Goal: Transaction & Acquisition: Purchase product/service

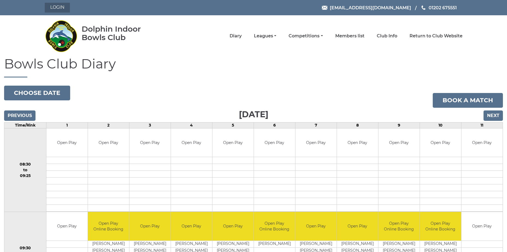
click at [57, 7] on link "Login" at bounding box center [57, 8] width 25 height 10
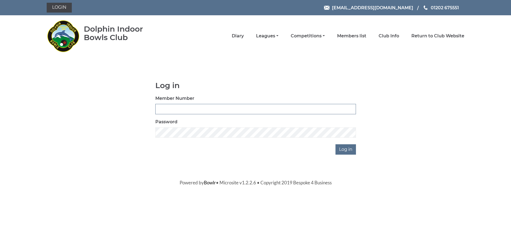
click at [169, 105] on input "Member Number" at bounding box center [255, 109] width 201 height 10
type input "4102"
click at [350, 151] on input "Log in" at bounding box center [346, 149] width 20 height 10
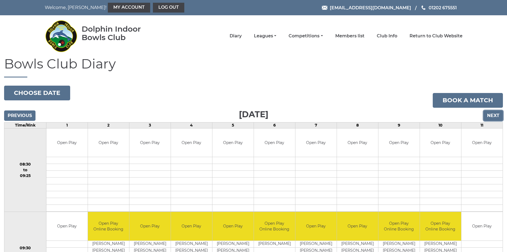
click at [495, 112] on input "Next" at bounding box center [493, 116] width 19 height 10
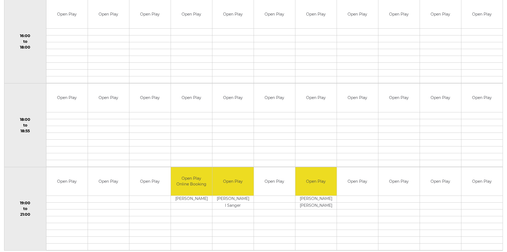
scroll to position [477, 0]
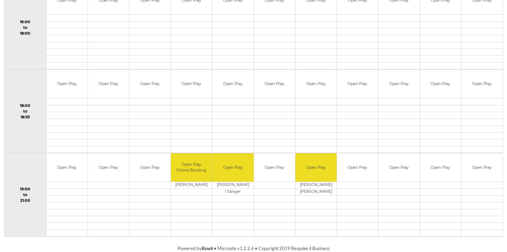
click at [64, 102] on td at bounding box center [66, 101] width 41 height 7
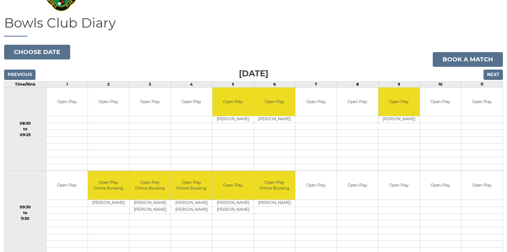
scroll to position [0, 0]
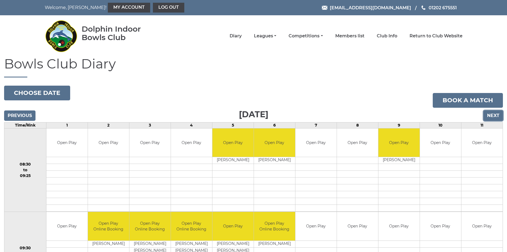
click at [495, 117] on input "Next" at bounding box center [493, 116] width 19 height 10
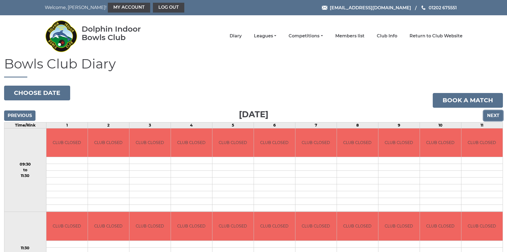
click at [493, 117] on input "Next" at bounding box center [493, 116] width 19 height 10
click at [489, 115] on input "Next" at bounding box center [493, 116] width 19 height 10
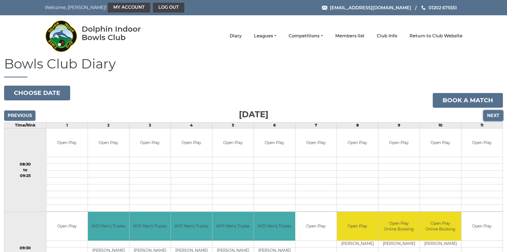
click at [493, 114] on input "Next" at bounding box center [493, 116] width 19 height 10
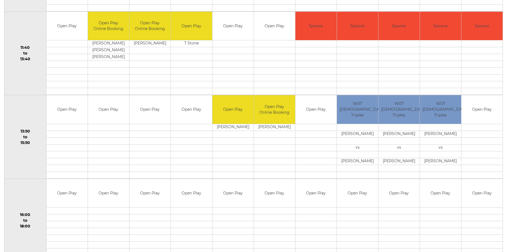
scroll to position [95, 0]
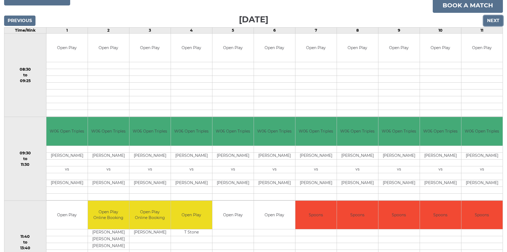
click at [494, 21] on input "Next" at bounding box center [493, 21] width 19 height 10
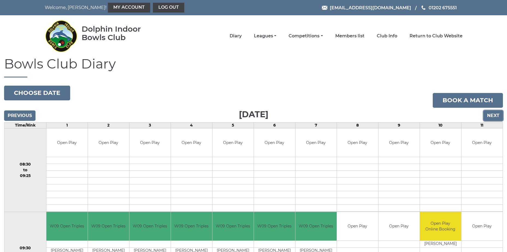
click at [487, 116] on input "Next" at bounding box center [493, 116] width 19 height 10
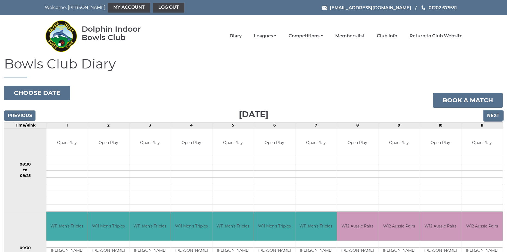
click at [492, 114] on input "Next" at bounding box center [493, 116] width 19 height 10
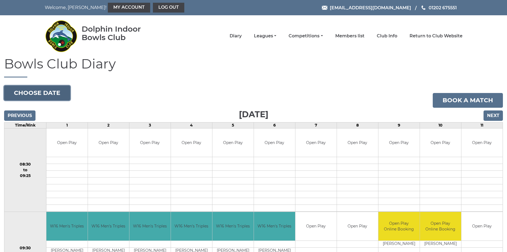
click at [42, 87] on button "Choose date" at bounding box center [37, 93] width 66 height 15
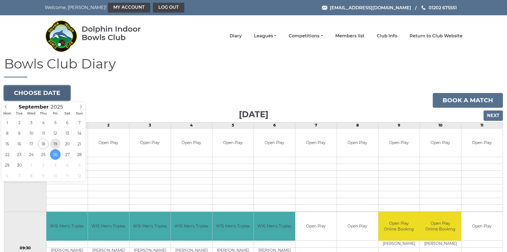
type input "[DATE]"
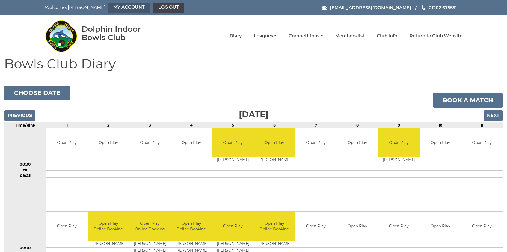
click at [108, 9] on link "My Account" at bounding box center [129, 8] width 42 height 10
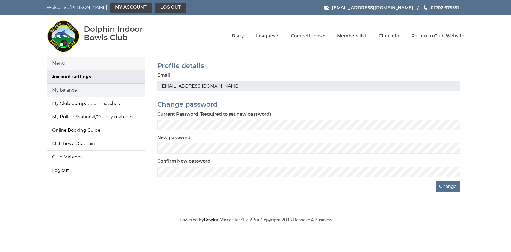
click at [70, 85] on link "My balance" at bounding box center [96, 90] width 98 height 13
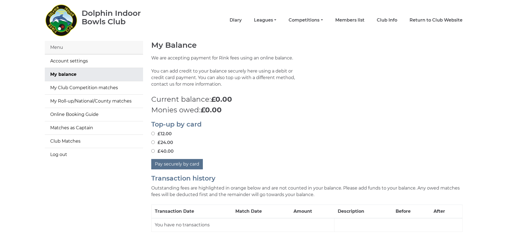
scroll to position [31, 0]
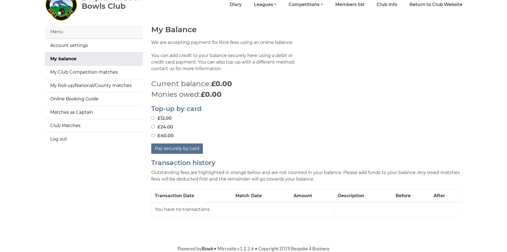
click at [154, 118] on input "£12.00" at bounding box center [153, 118] width 4 height 4
radio input "true"
click at [175, 149] on button "Pay securely by card" at bounding box center [177, 149] width 52 height 10
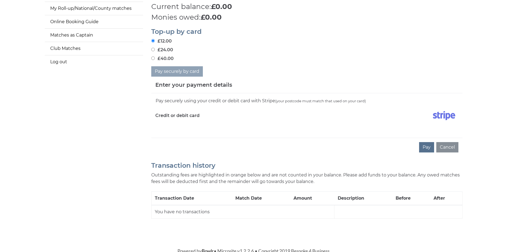
scroll to position [111, 0]
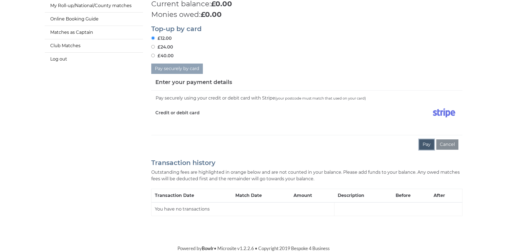
click at [429, 144] on button "Pay" at bounding box center [426, 145] width 15 height 10
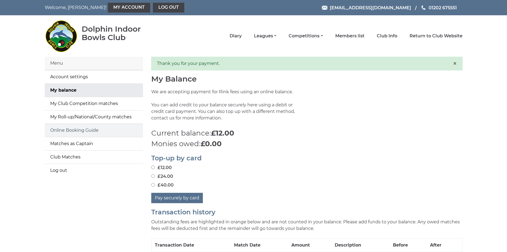
click at [81, 131] on link "Online Booking Guide" at bounding box center [94, 130] width 98 height 13
click at [276, 36] on link "Leagues" at bounding box center [265, 37] width 22 height 6
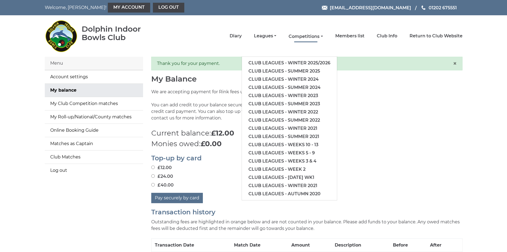
click at [322, 36] on link "Competitions" at bounding box center [306, 37] width 34 height 6
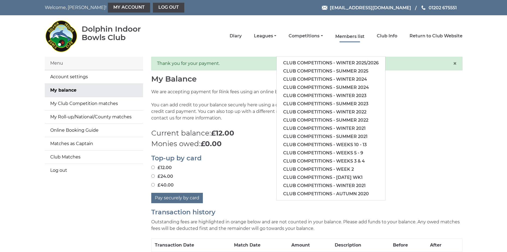
click at [352, 35] on link "Members list" at bounding box center [349, 37] width 29 height 6
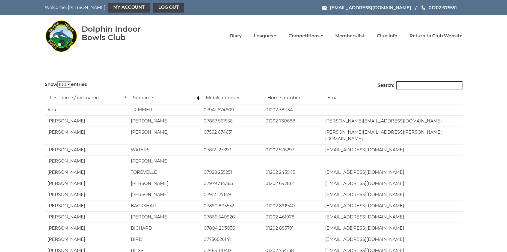
select select "100"
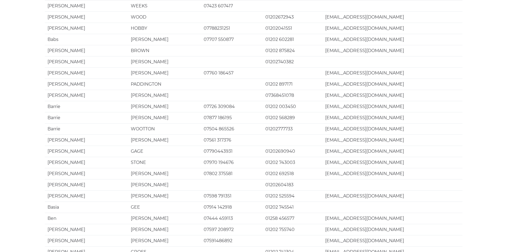
scroll to position [1016, 0]
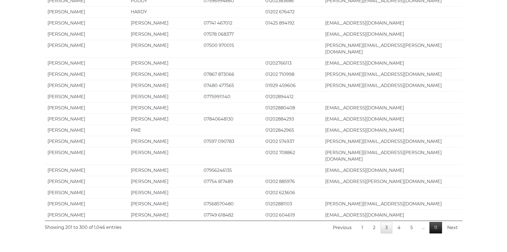
click at [436, 222] on link "11" at bounding box center [436, 227] width 13 height 11
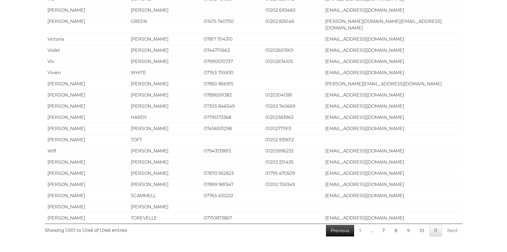
scroll to position [412, 0]
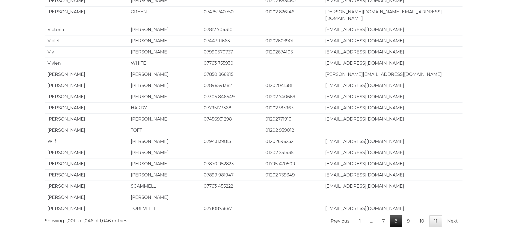
click at [399, 216] on link "8" at bounding box center [396, 221] width 12 height 11
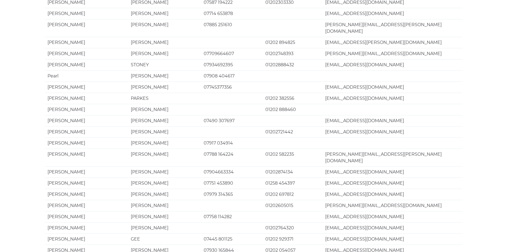
scroll to position [1016, 0]
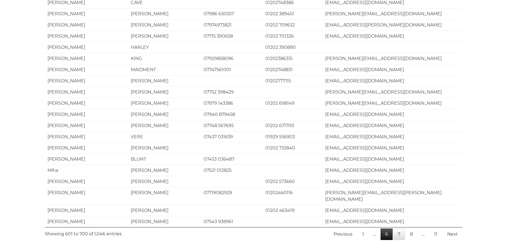
click at [386, 229] on link "6" at bounding box center [387, 234] width 12 height 11
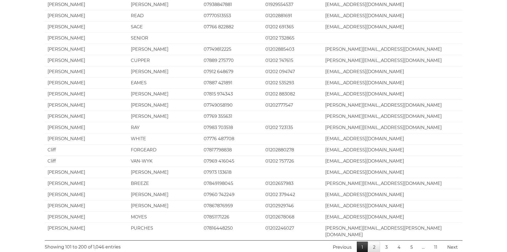
click at [364, 242] on link "1" at bounding box center [362, 247] width 11 height 11
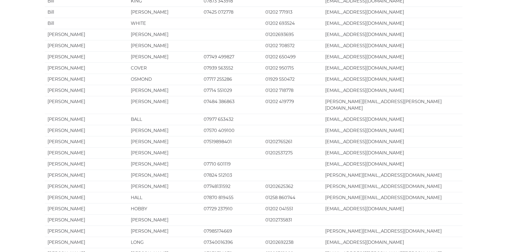
scroll to position [0, 0]
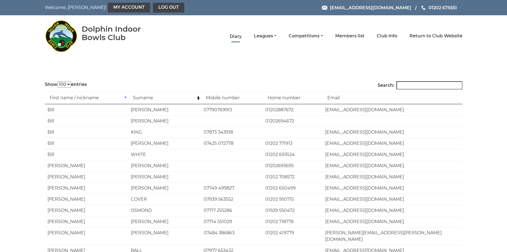
click at [235, 35] on link "Diary" at bounding box center [236, 37] width 12 height 6
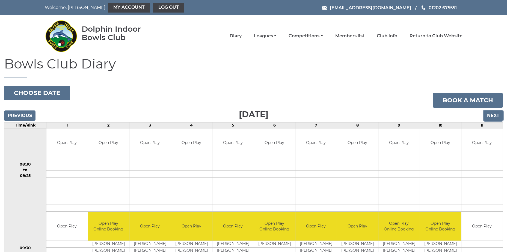
click at [494, 115] on input "Next" at bounding box center [493, 116] width 19 height 10
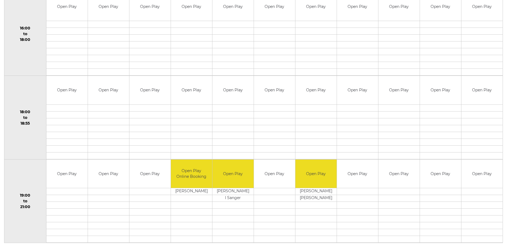
scroll to position [477, 0]
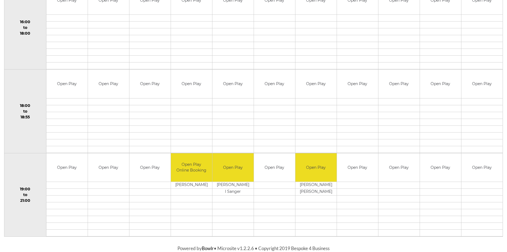
click at [74, 184] on td at bounding box center [66, 185] width 41 height 7
click at [71, 167] on td "Open Play" at bounding box center [66, 167] width 41 height 29
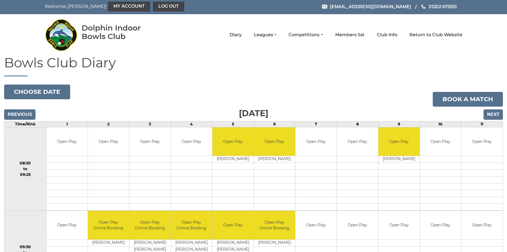
scroll to position [0, 0]
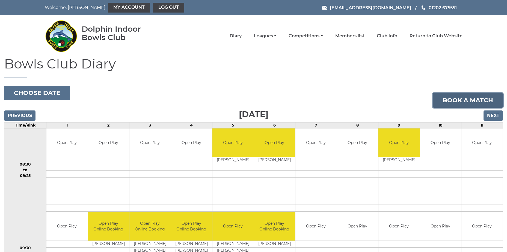
click at [462, 96] on link "Book a match" at bounding box center [468, 100] width 70 height 15
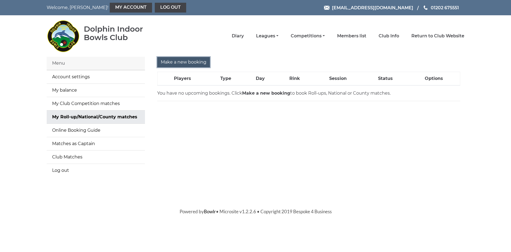
click at [179, 59] on input "Make a new booking" at bounding box center [183, 62] width 53 height 10
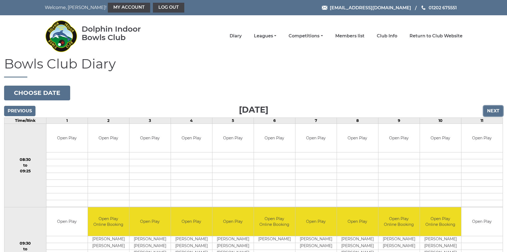
click at [495, 108] on input "Next" at bounding box center [493, 111] width 19 height 10
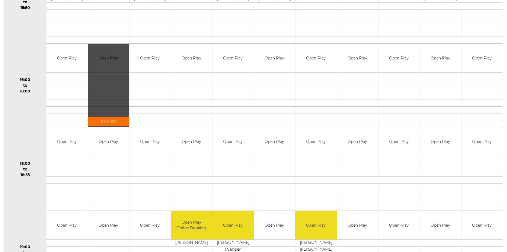
scroll to position [473, 0]
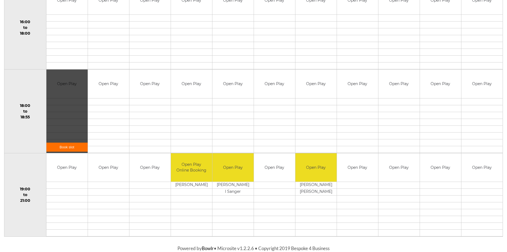
click at [72, 147] on link "Book slot" at bounding box center [66, 147] width 41 height 9
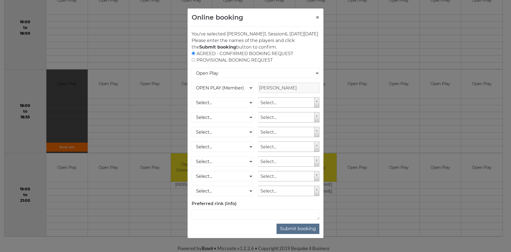
click at [192, 62] on input "radio" at bounding box center [194, 60] width 4 height 4
radio input "true"
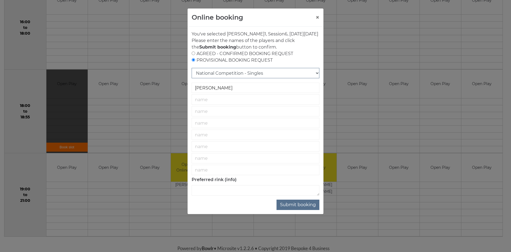
click at [223, 78] on select "National Competition - Singles National Competition - Pairs National Competitio…" at bounding box center [256, 73] width 128 height 10
click at [195, 55] on input "radio" at bounding box center [194, 54] width 4 height 4
radio input "true"
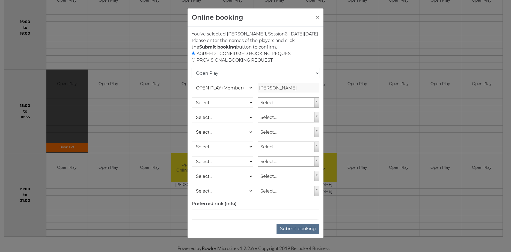
click at [208, 78] on select "Open Play National Competition - Singles National Competition - Pairs National …" at bounding box center [256, 73] width 128 height 10
click at [192, 75] on select "Open Play National Competition - Singles National Competition - Pairs National …" at bounding box center [256, 73] width 128 height 10
click at [240, 108] on select "Select... OPEN PLAY (Member) OPEN PLAY (Visitor) SPOONS (Member) SPOONS (Visito…" at bounding box center [222, 103] width 61 height 10
click at [239, 108] on select "Select... OPEN PLAY (Member) OPEN PLAY (Visitor) SPOONS (Member) SPOONS (Visito…" at bounding box center [222, 103] width 61 height 10
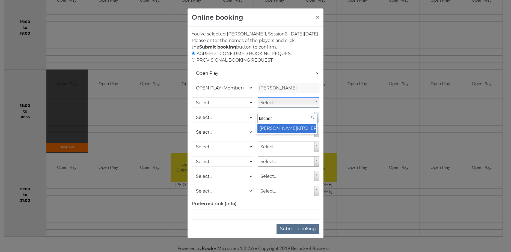
type input "kitcher"
select select "2116"
click at [236, 108] on select "Select... OPEN PLAY (Member) OPEN PLAY (Visitor) SPOONS (Member) SPOONS (Visito…" at bounding box center [222, 103] width 61 height 10
select select "1_12"
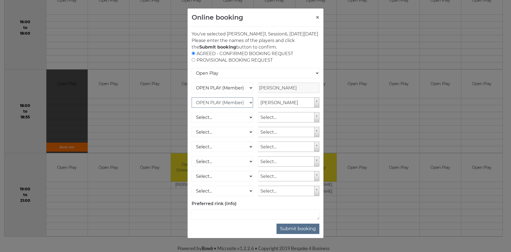
click at [192, 104] on select "Select... OPEN PLAY (Member) OPEN PLAY (Visitor) SPOONS (Member) SPOONS (Visito…" at bounding box center [222, 103] width 61 height 10
click at [226, 220] on textarea at bounding box center [256, 214] width 128 height 10
click at [245, 123] on select "Select... OPEN PLAY (Member) OPEN PLAY (Visitor) SPOONS (Member) SPOONS (Visito…" at bounding box center [222, 117] width 61 height 10
select select "1_12"
click at [192, 119] on select "Select... OPEN PLAY (Member) OPEN PLAY (Visitor) SPOONS (Member) SPOONS (Visito…" at bounding box center [222, 117] width 61 height 10
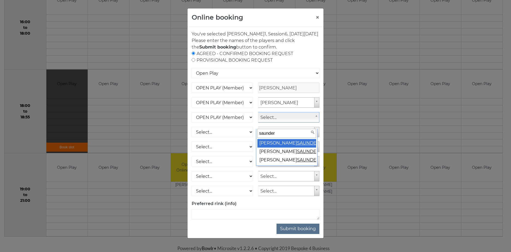
type input "saunders"
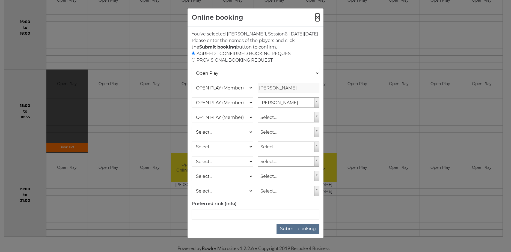
click at [316, 17] on button "×" at bounding box center [318, 17] width 4 height 7
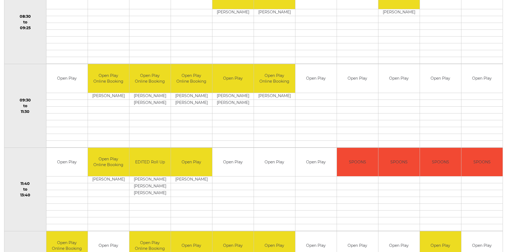
scroll to position [0, 0]
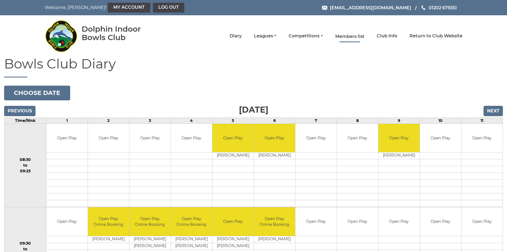
click at [362, 36] on link "Members list" at bounding box center [349, 37] width 29 height 6
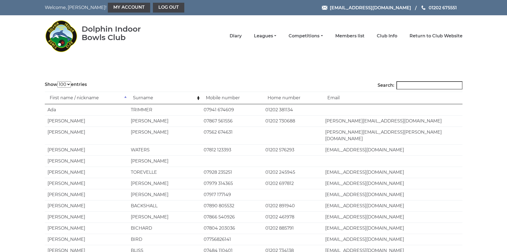
select select "100"
click at [198, 98] on td "Surname" at bounding box center [164, 98] width 73 height 13
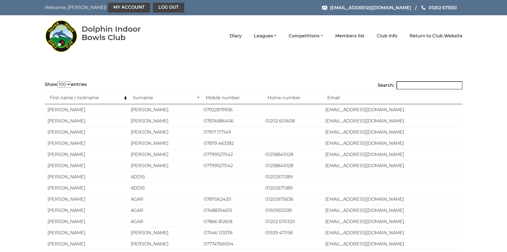
click at [199, 97] on td "Surname" at bounding box center [164, 98] width 73 height 13
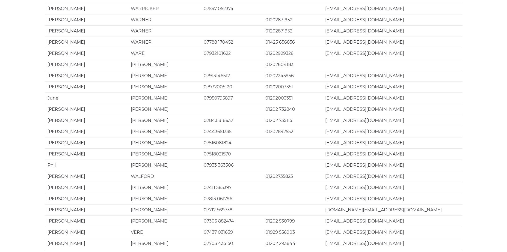
scroll to position [1016, 0]
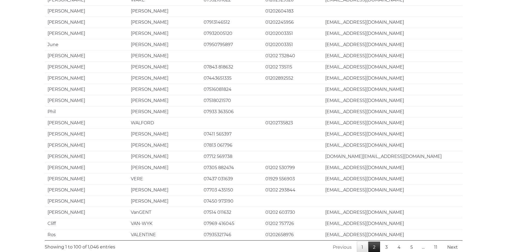
click at [376, 242] on link "2" at bounding box center [374, 247] width 12 height 11
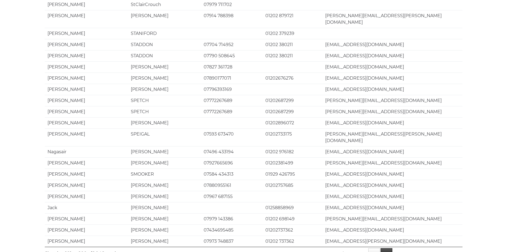
click at [388, 249] on link "3" at bounding box center [387, 254] width 12 height 11
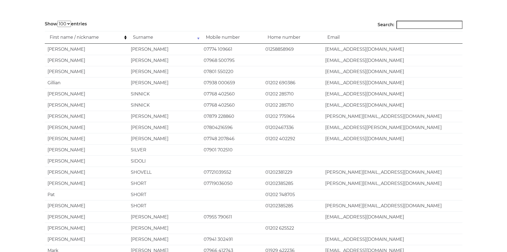
scroll to position [0, 0]
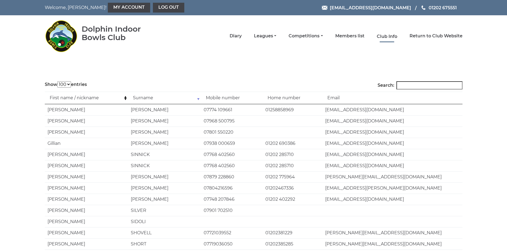
click at [393, 35] on link "Club Info" at bounding box center [387, 37] width 20 height 6
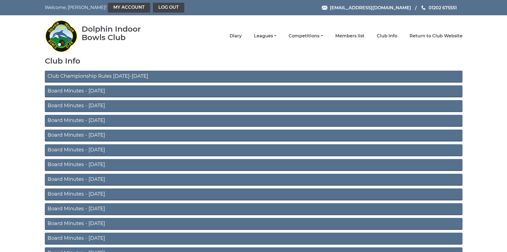
click at [83, 90] on link "Board Minutes - July 2025" at bounding box center [254, 91] width 418 height 12
click at [103, 73] on link "Club Championship Rules 2025-2026" at bounding box center [254, 77] width 418 height 12
click at [234, 35] on link "Diary" at bounding box center [236, 37] width 12 height 6
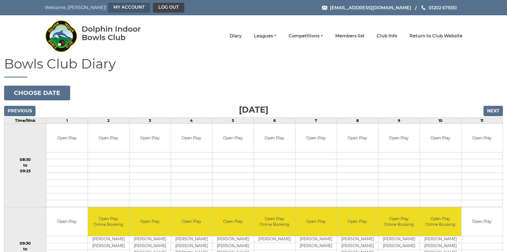
click at [108, 8] on link "My Account" at bounding box center [129, 8] width 42 height 10
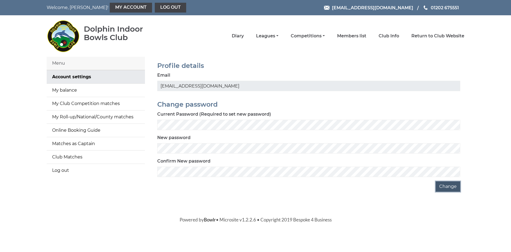
click at [449, 188] on button "Change" at bounding box center [448, 187] width 25 height 10
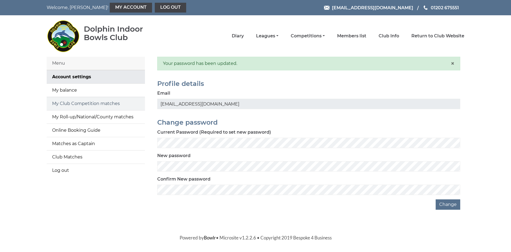
click at [82, 103] on link "My Club Competition matches" at bounding box center [96, 103] width 98 height 13
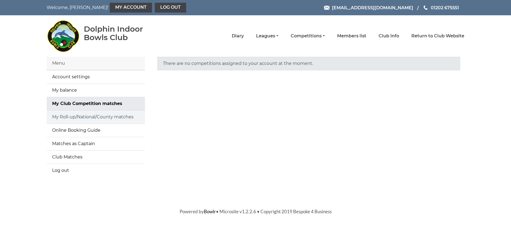
click at [82, 115] on link "My Roll-up/National/County matches" at bounding box center [96, 117] width 98 height 13
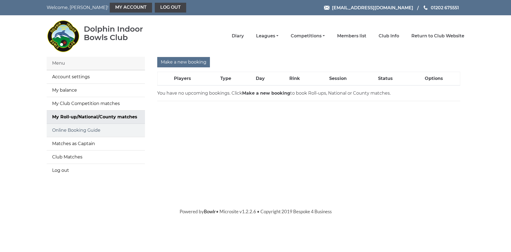
click at [76, 130] on link "Online Booking Guide" at bounding box center [96, 130] width 98 height 13
click at [236, 35] on link "Diary" at bounding box center [238, 37] width 12 height 6
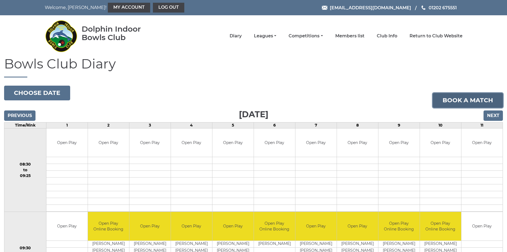
click at [448, 102] on link "Book a match" at bounding box center [468, 100] width 70 height 15
click at [492, 114] on input "Next" at bounding box center [493, 116] width 19 height 10
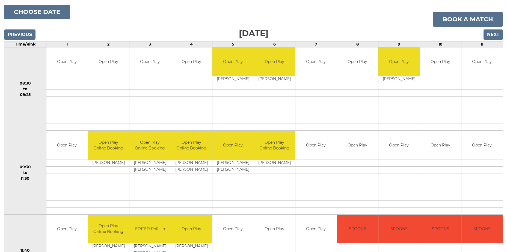
scroll to position [68, 0]
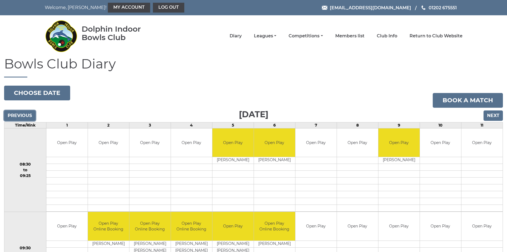
click at [19, 118] on input "Previous" at bounding box center [19, 116] width 31 height 10
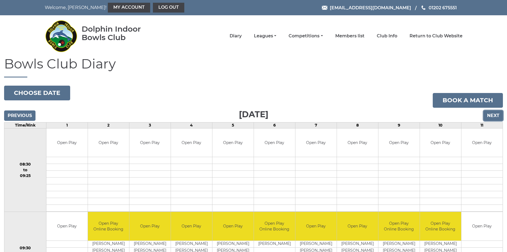
click at [491, 117] on input "Next" at bounding box center [493, 116] width 19 height 10
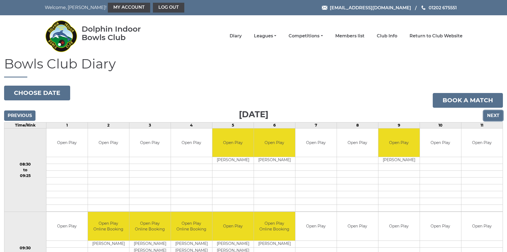
click at [489, 116] on input "Next" at bounding box center [493, 116] width 19 height 10
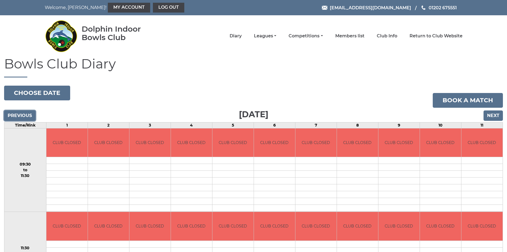
click at [19, 117] on input "Previous" at bounding box center [19, 116] width 31 height 10
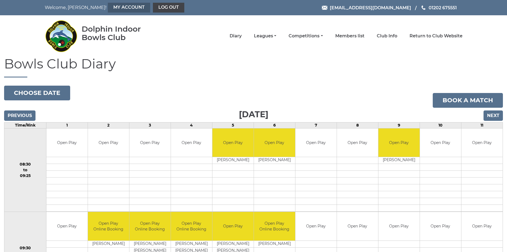
click at [108, 9] on link "My Account" at bounding box center [129, 8] width 42 height 10
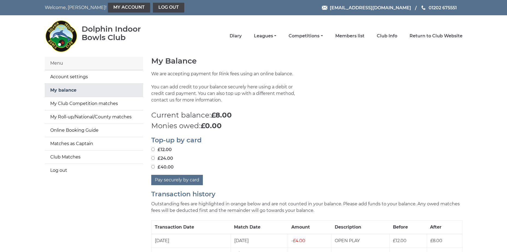
click at [68, 89] on link "My balance" at bounding box center [94, 90] width 98 height 13
